Goal: Task Accomplishment & Management: Complete application form

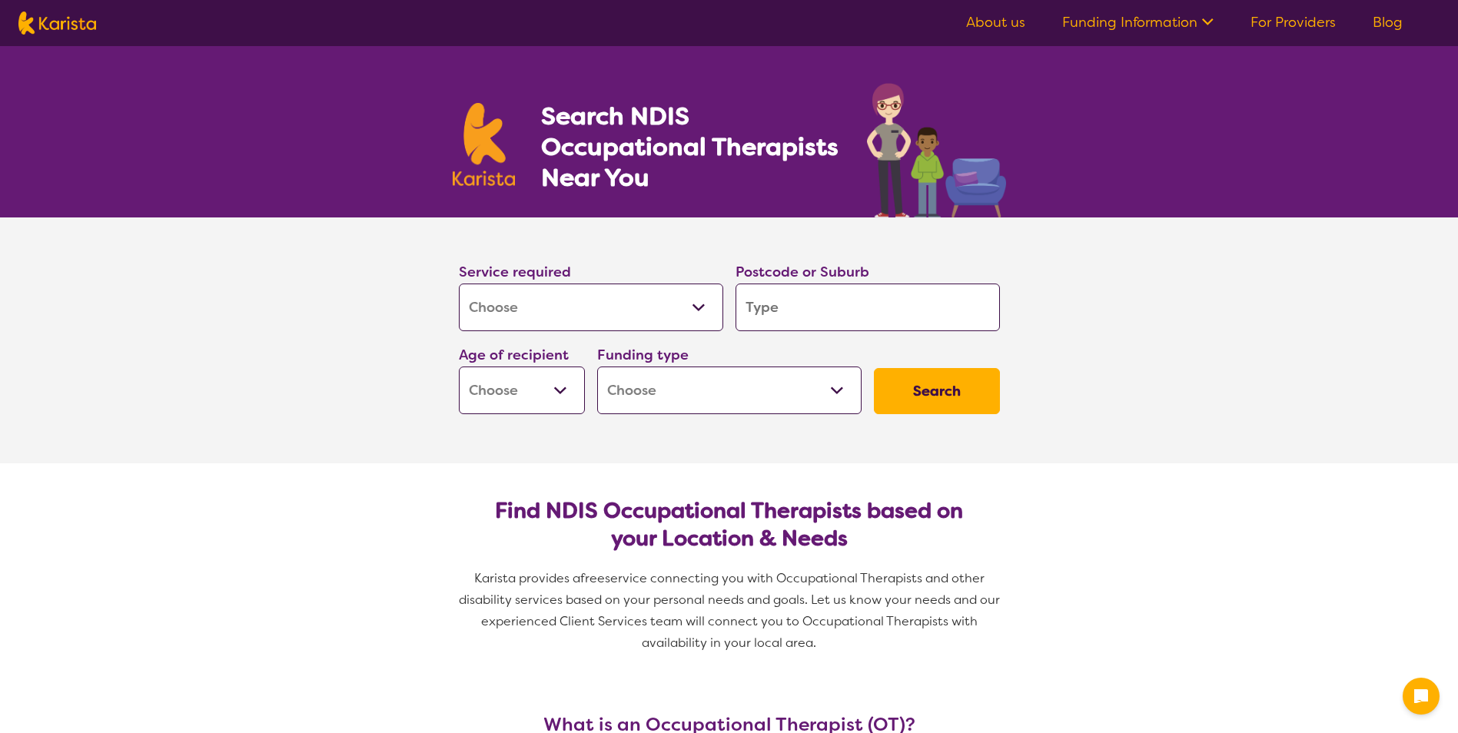
select select "[MEDICAL_DATA]"
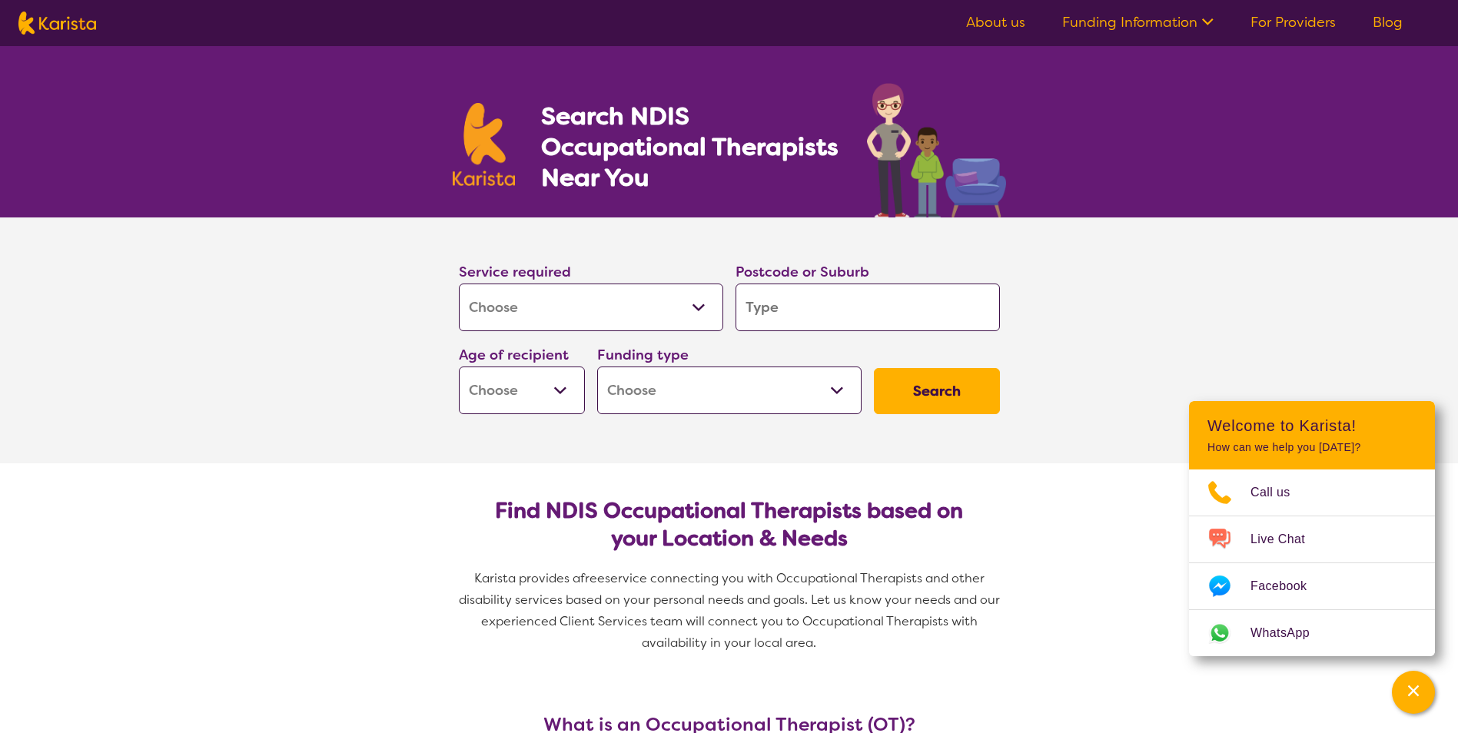
click at [795, 311] on input "search" at bounding box center [867, 308] width 264 height 48
type input "2"
type input "22"
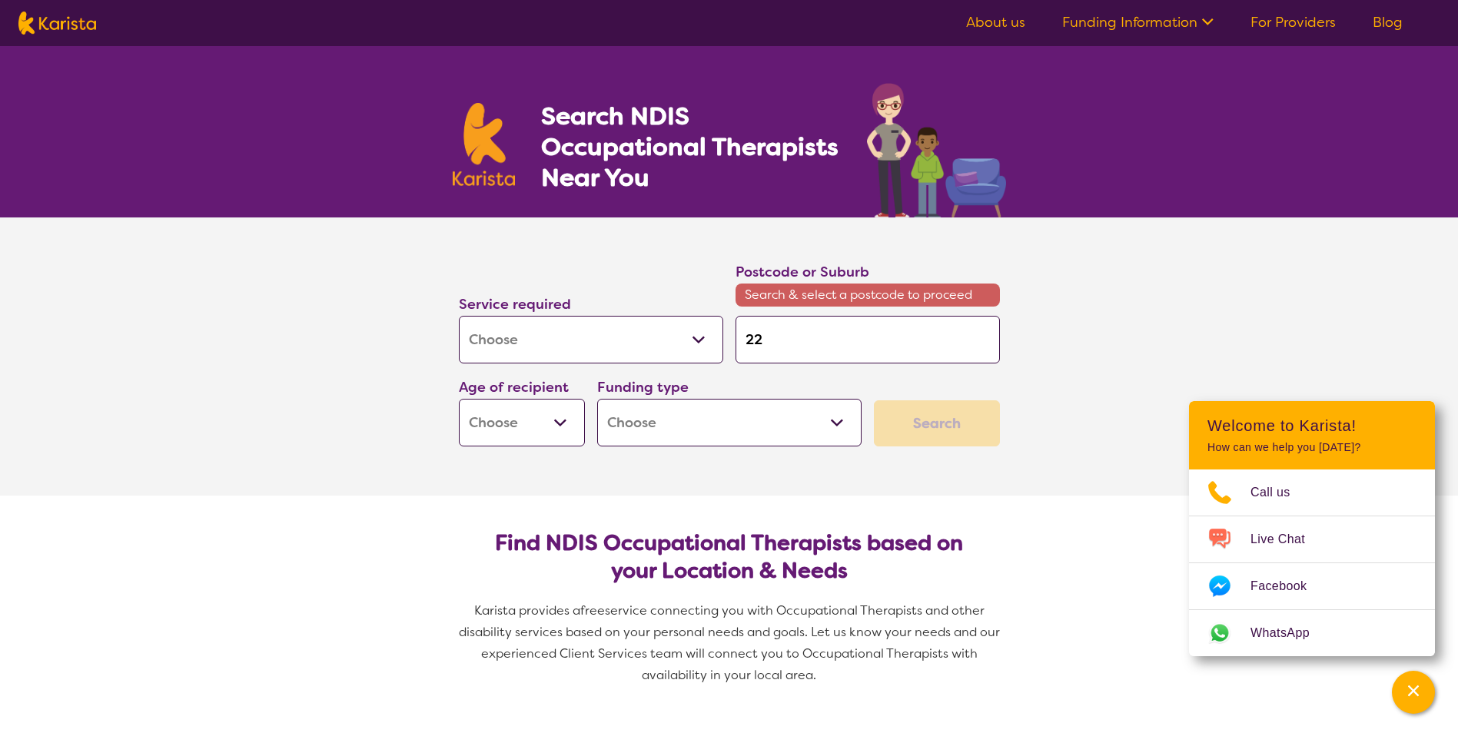
type input "228"
type input "2287"
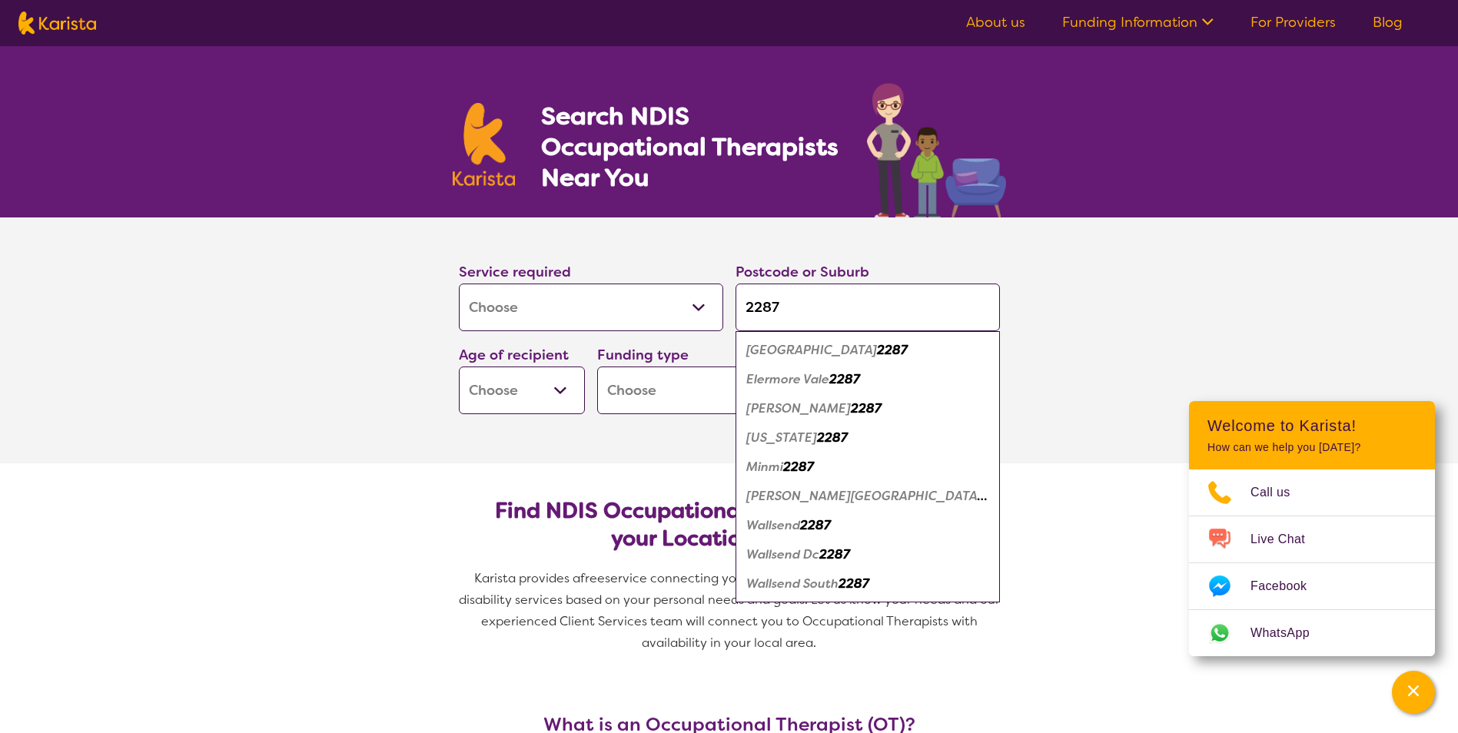
type input "2287"
click at [818, 529] on em "2287" at bounding box center [815, 525] width 31 height 16
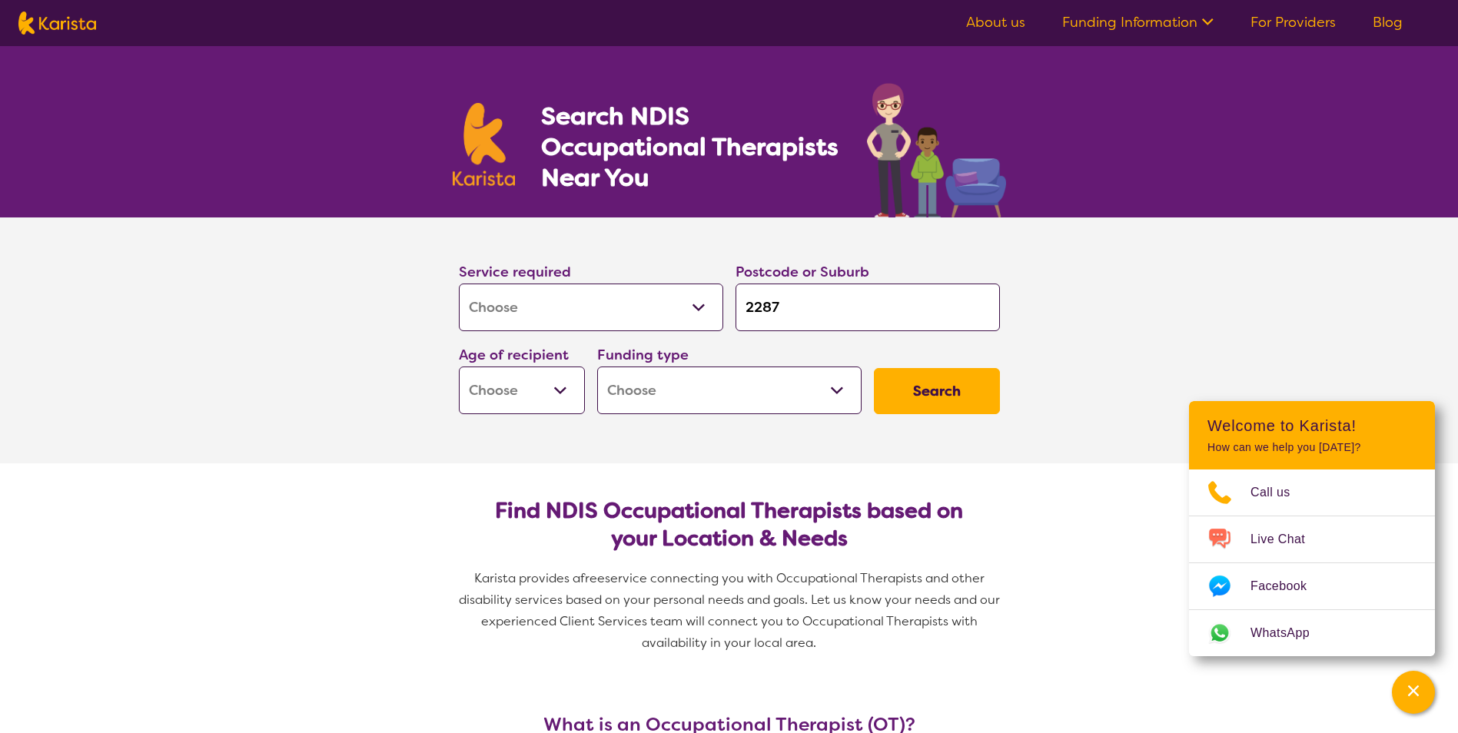
click at [566, 387] on select "Early Childhood - 0 to 9 Child - 10 to 11 Adolescent - 12 to 17 Adult - 18 to 6…" at bounding box center [522, 391] width 126 height 48
select select "AS"
click at [459, 367] on select "Early Childhood - 0 to 9 Child - 10 to 11 Adolescent - 12 to 17 Adult - 18 to 6…" at bounding box center [522, 391] width 126 height 48
select select "AS"
click at [845, 406] on select "Home Care Package (HCP) National Disability Insurance Scheme (NDIS) I don't know" at bounding box center [729, 391] width 264 height 48
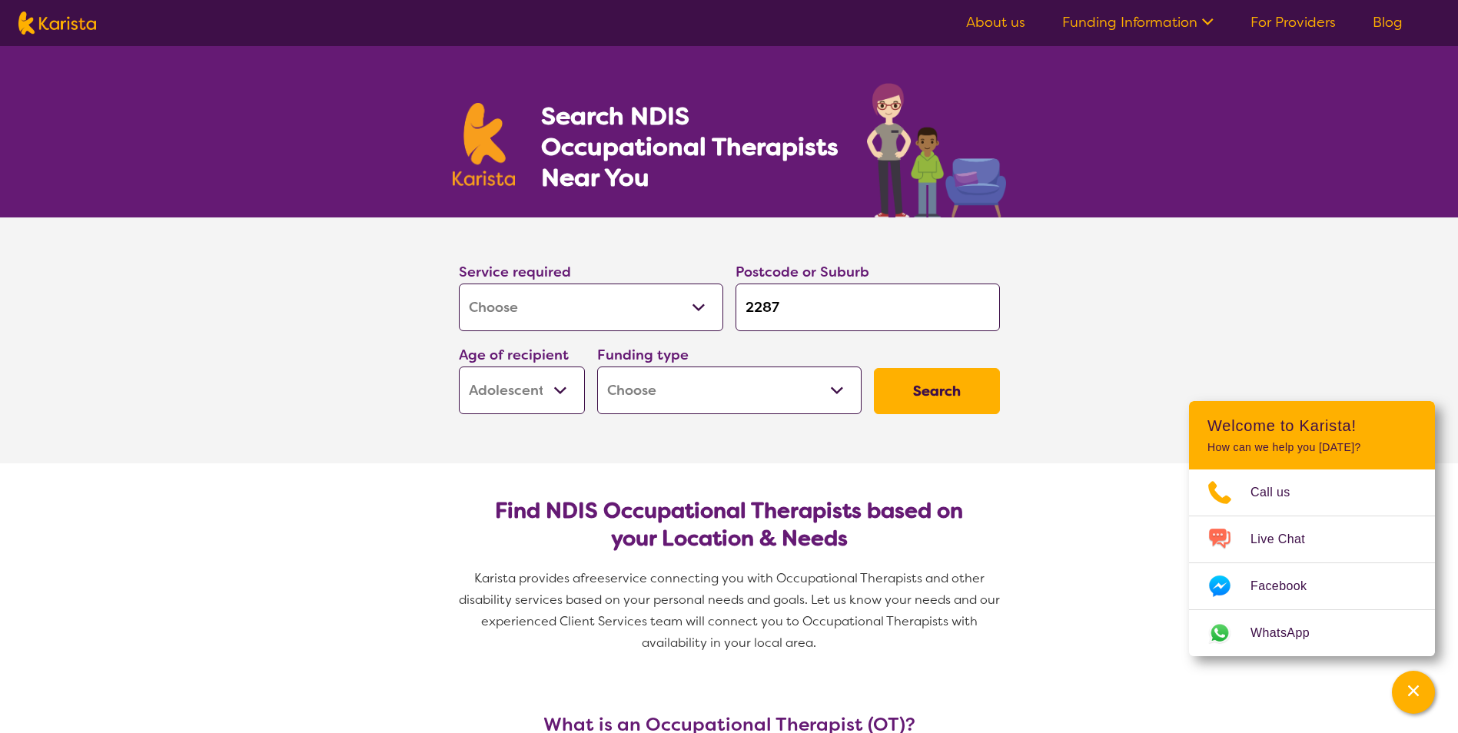
select select "NDIS"
click at [597, 367] on select "Home Care Package (HCP) National Disability Insurance Scheme (NDIS) I don't know" at bounding box center [729, 391] width 264 height 48
select select "NDIS"
click at [929, 390] on button "Search" at bounding box center [937, 391] width 126 height 46
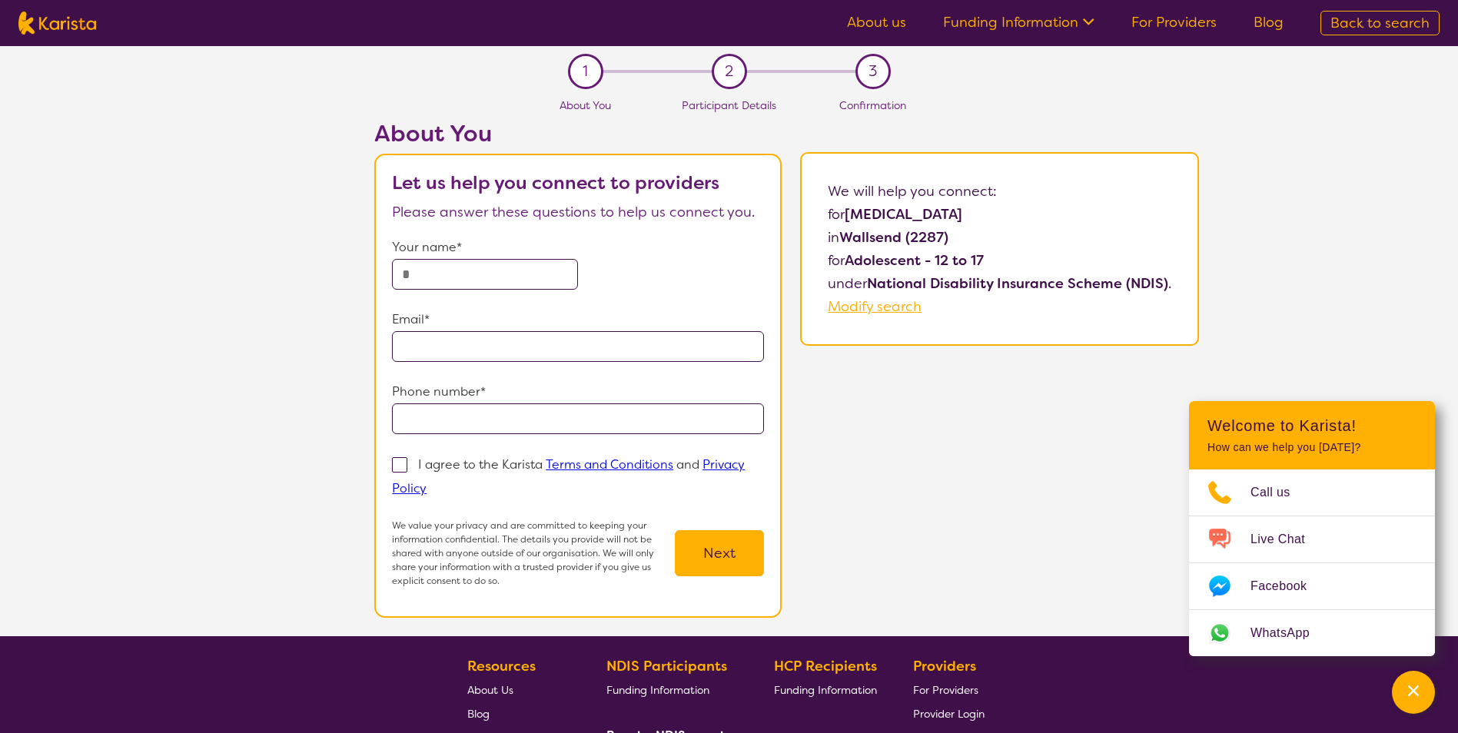
click at [496, 275] on input "text" at bounding box center [485, 274] width 186 height 31
type input "**********"
click at [400, 463] on span at bounding box center [399, 464] width 15 height 15
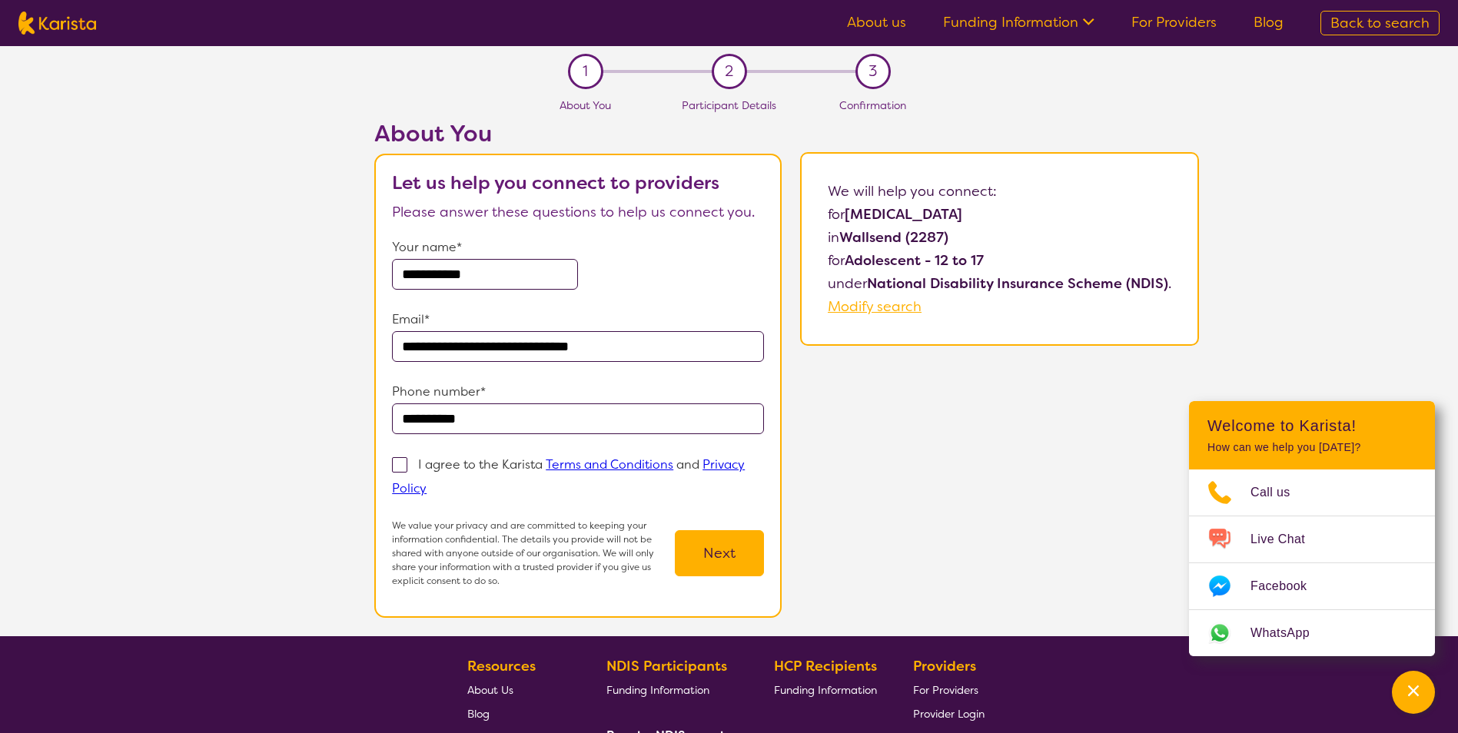
click at [427, 483] on input "I agree to the Karista Terms and Conditions and Privacy Policy" at bounding box center [432, 488] width 10 height 10
checkbox input "true"
click at [728, 546] on button "Next" at bounding box center [719, 553] width 89 height 46
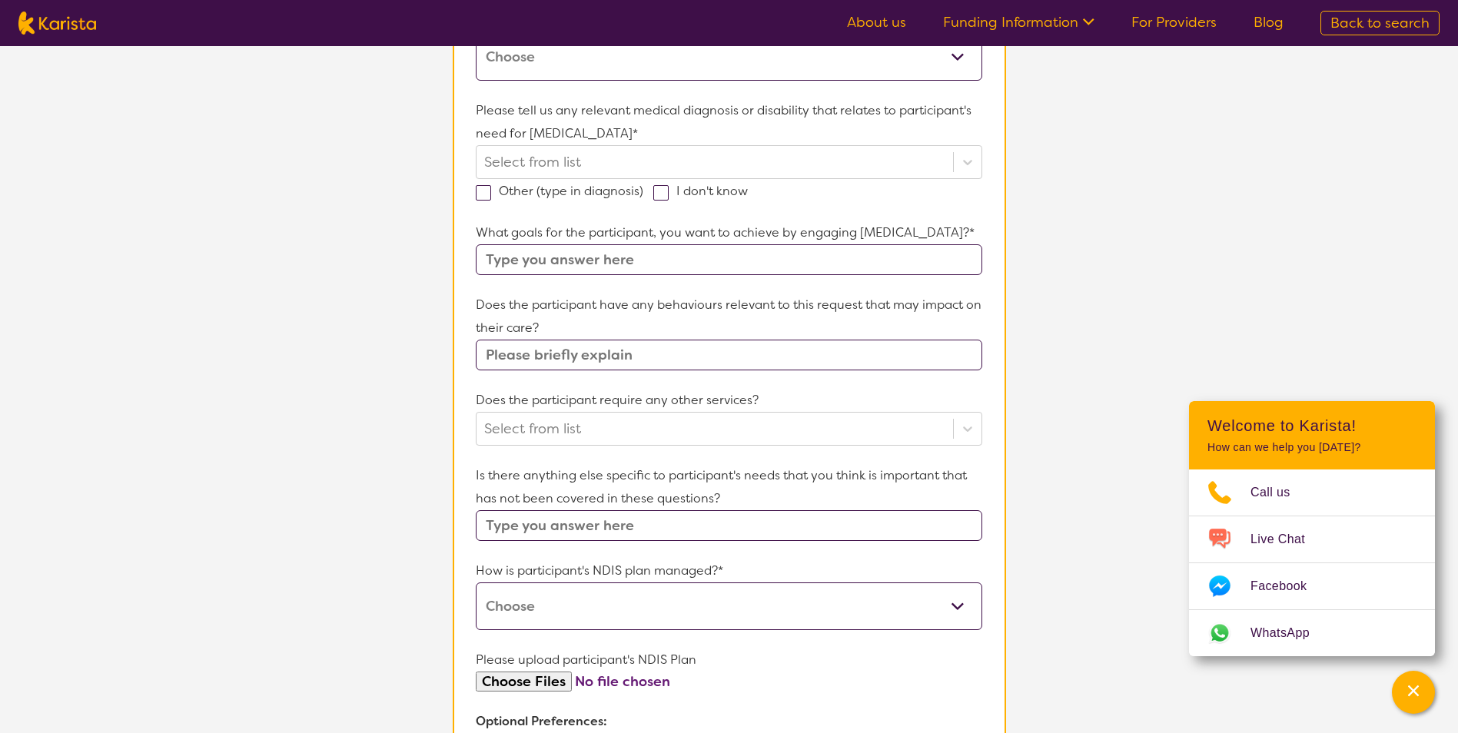
scroll to position [692, 0]
